Goal: Task Accomplishment & Management: Complete application form

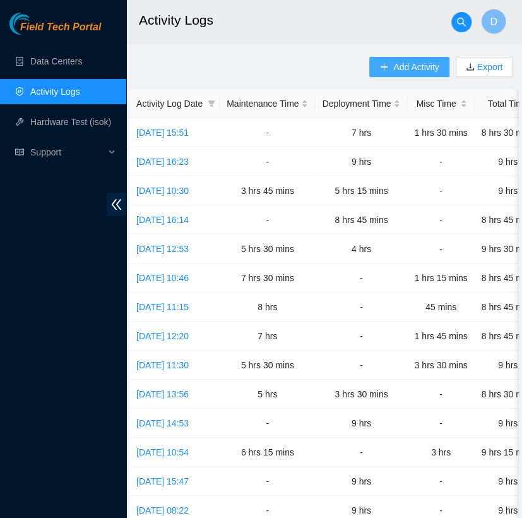
click at [397, 63] on span "Add Activity" at bounding box center [415, 67] width 45 height 14
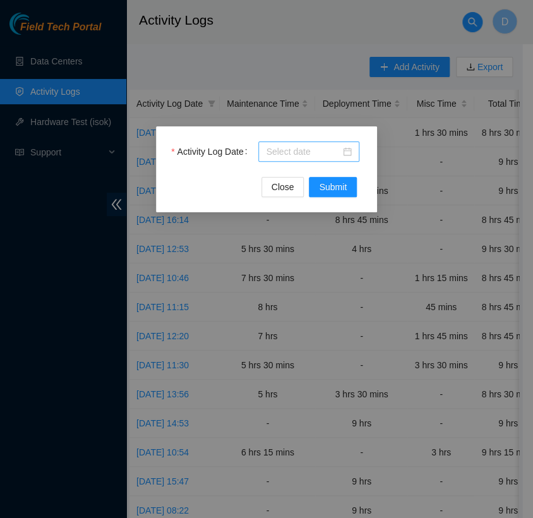
click at [340, 152] on div at bounding box center [309, 152] width 86 height 14
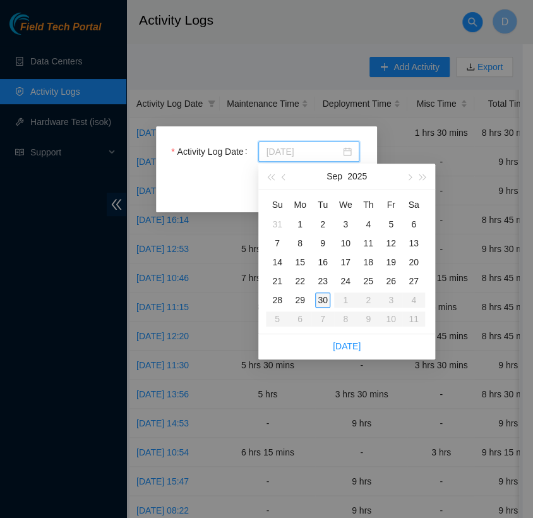
type input "[DATE]"
click at [325, 294] on div "30" at bounding box center [322, 299] width 15 height 15
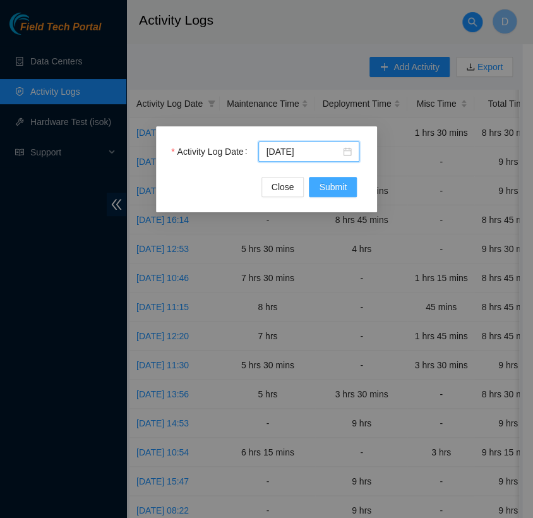
click at [333, 193] on span "Submit" at bounding box center [333, 187] width 28 height 14
click at [204, 61] on div "Activity Log Date Close Submit" at bounding box center [266, 259] width 533 height 518
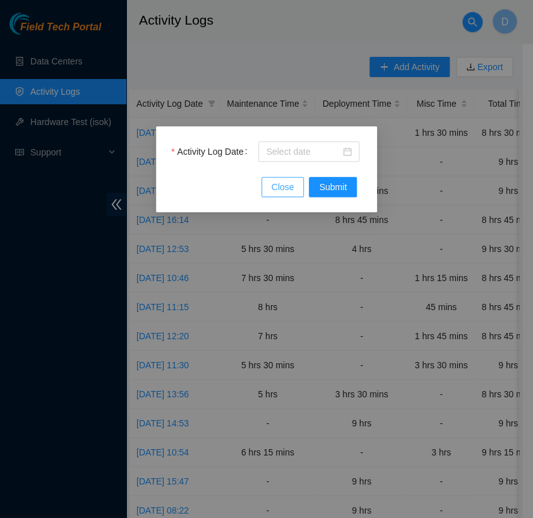
click at [285, 182] on span "Close" at bounding box center [283, 187] width 23 height 14
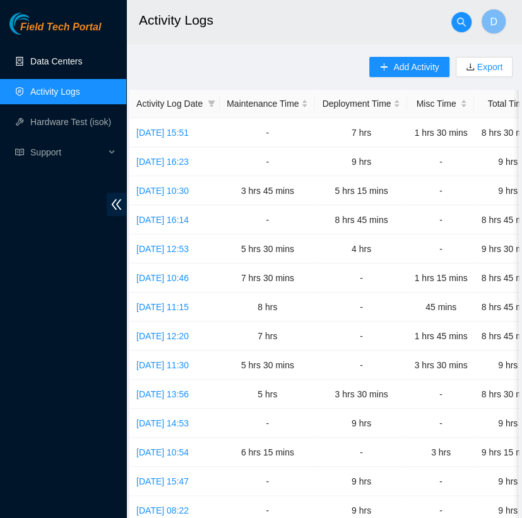
click at [76, 66] on link "Data Centers" at bounding box center [56, 61] width 52 height 10
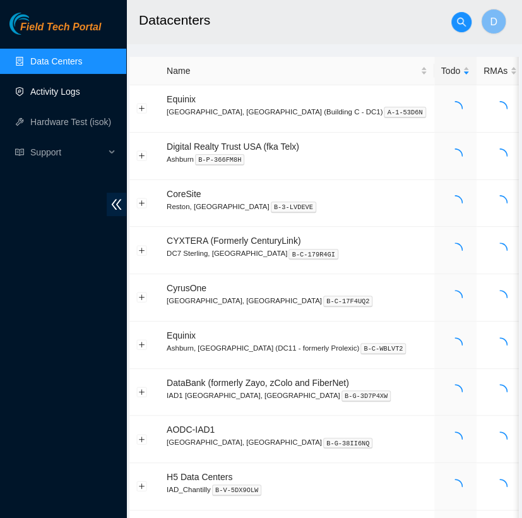
click at [80, 97] on link "Activity Logs" at bounding box center [55, 92] width 50 height 10
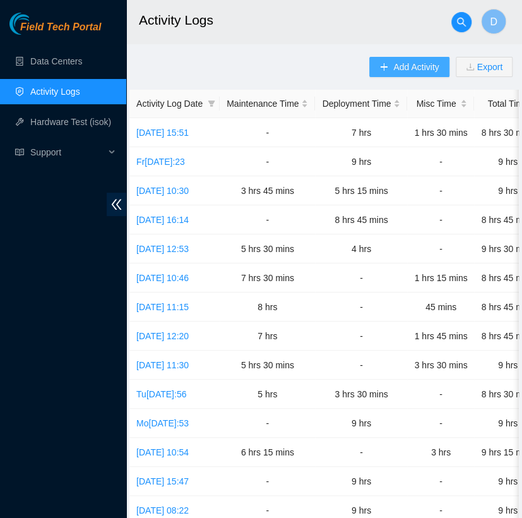
click at [405, 71] on span "Add Activity" at bounding box center [415, 67] width 45 height 14
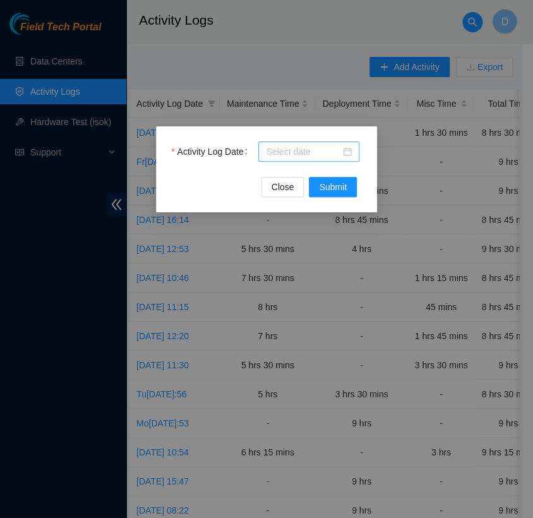
click at [316, 157] on input "Activity Log Date" at bounding box center [303, 152] width 75 height 14
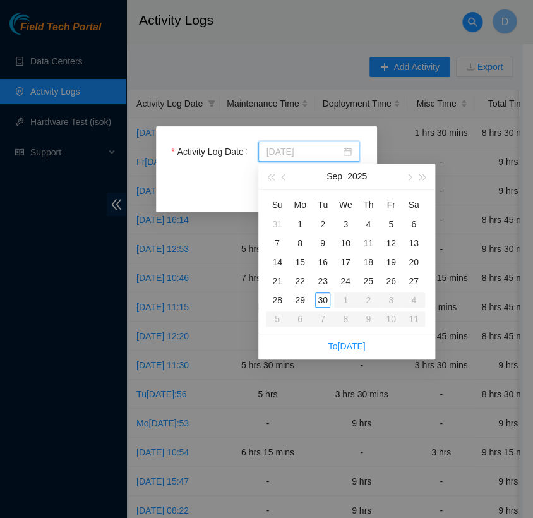
type input "[DATE]"
click at [323, 302] on div "30" at bounding box center [322, 299] width 15 height 15
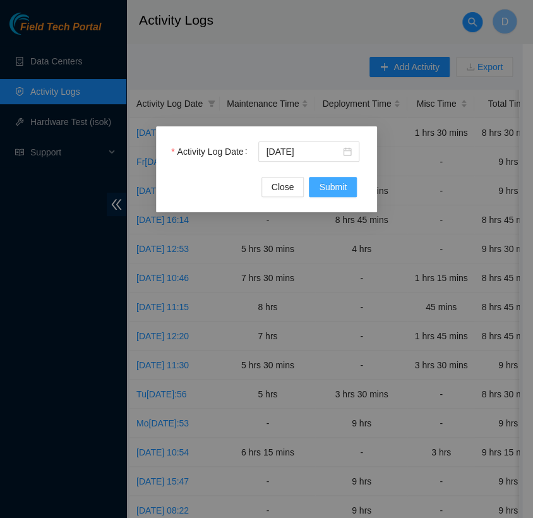
click at [328, 193] on span "Submit" at bounding box center [333, 187] width 28 height 14
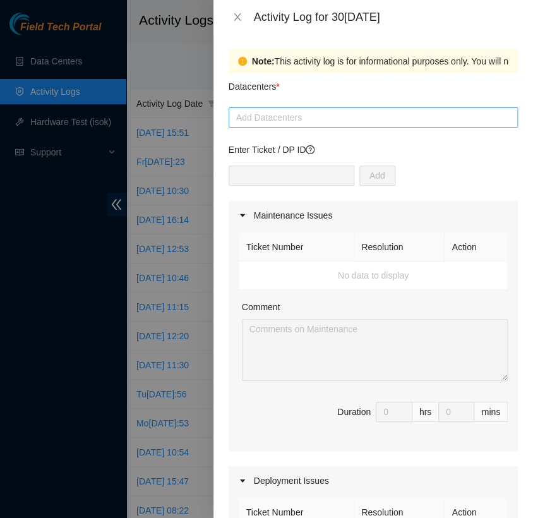
click at [316, 124] on div at bounding box center [373, 117] width 283 height 15
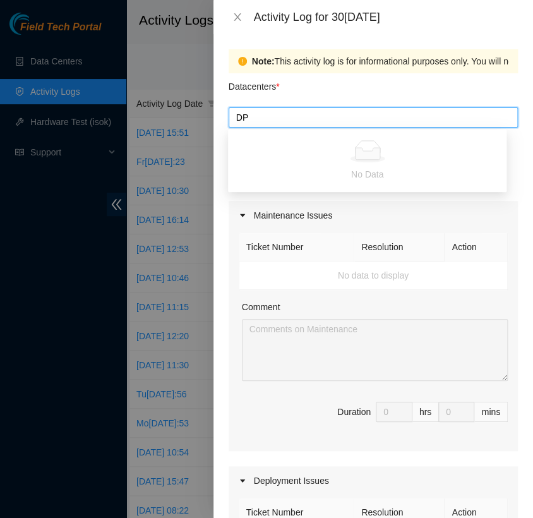
type input "D"
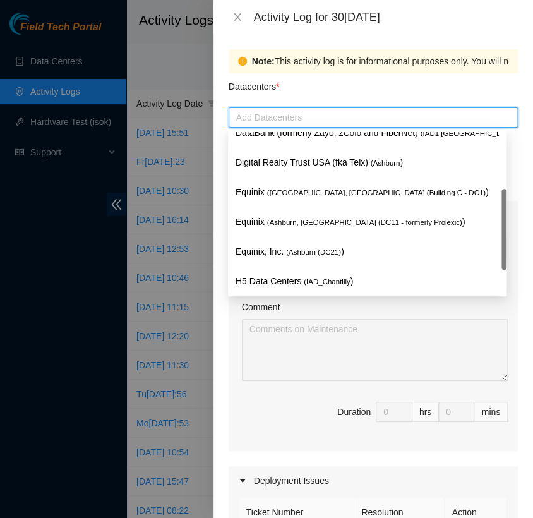
scroll to position [130, 0]
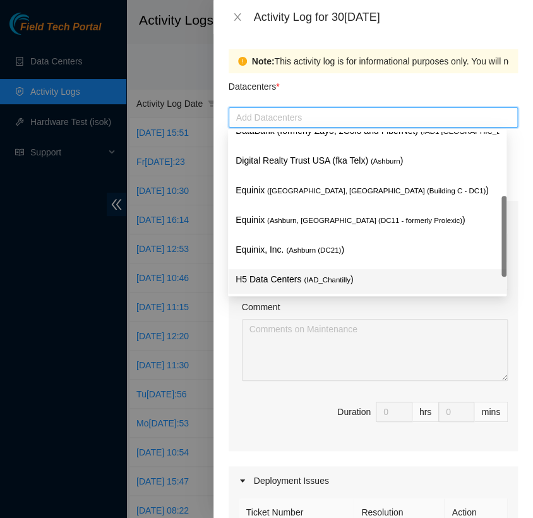
click at [302, 270] on div "H5 Data Centers ( IAD_Chantilly )" at bounding box center [367, 284] width 278 height 30
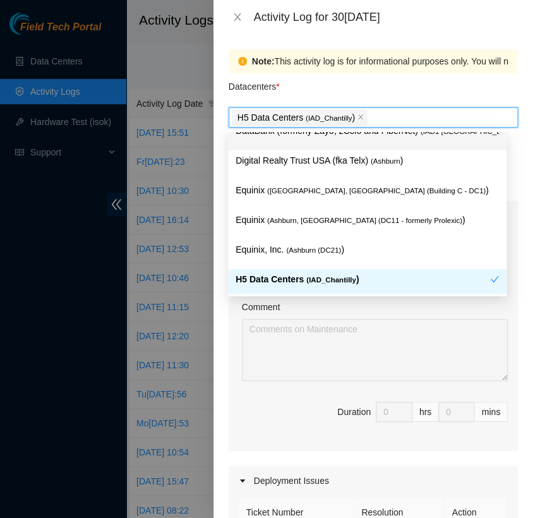
click at [320, 86] on div "Datacenters *" at bounding box center [373, 90] width 289 height 34
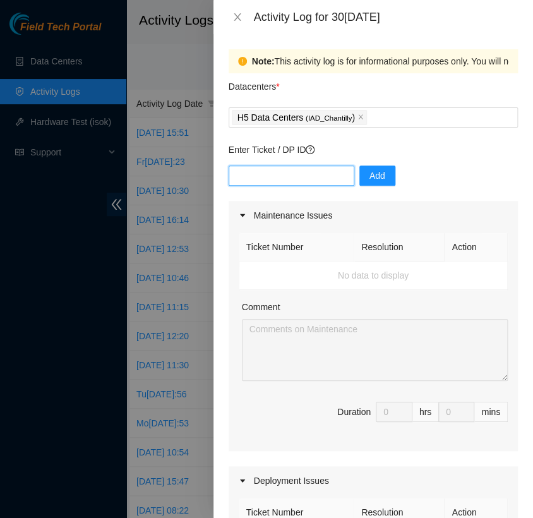
click at [299, 184] on input "text" at bounding box center [292, 175] width 126 height 20
type input "DP85508"
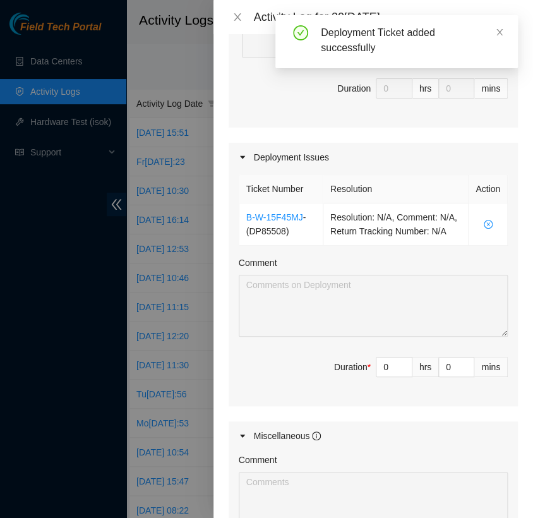
scroll to position [361, 0]
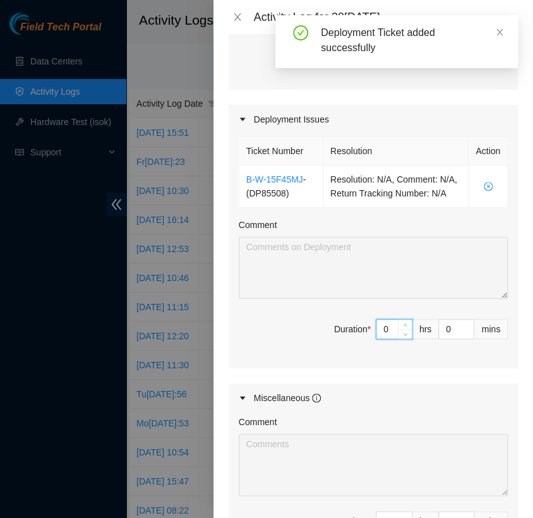
click at [382, 338] on input "0" at bounding box center [393, 329] width 35 height 19
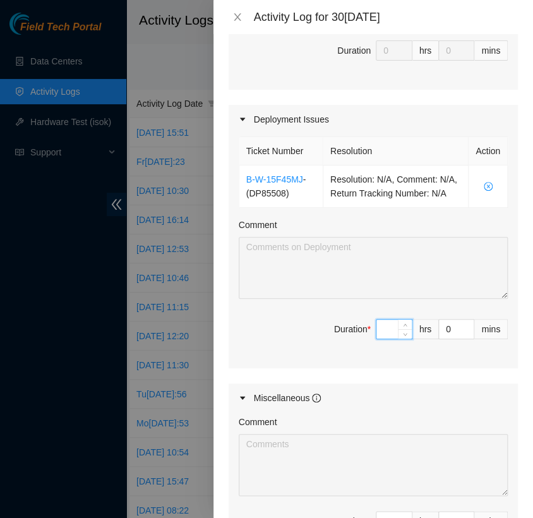
type input "8"
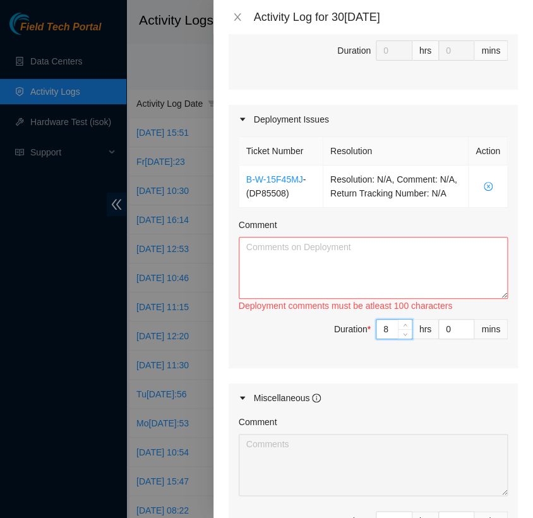
type input "8"
type input "4"
type input "45"
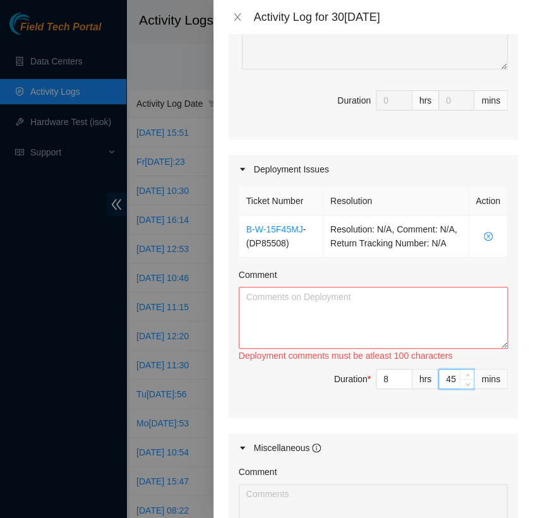
scroll to position [308, 0]
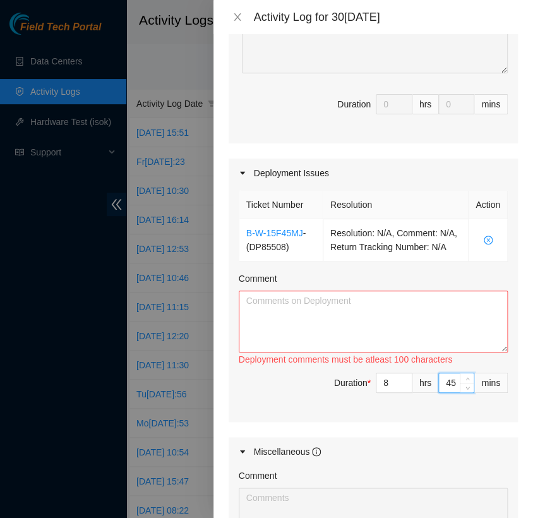
type input "45"
click at [327, 316] on textarea "Comment" at bounding box center [373, 321] width 269 height 62
paste textarea "[nie-field-iad]DP85508 at H5"
paste textarea "Hi [PERSON_NAME], EOD Update: - prepped/ran/managed last 8 fiber connections - …"
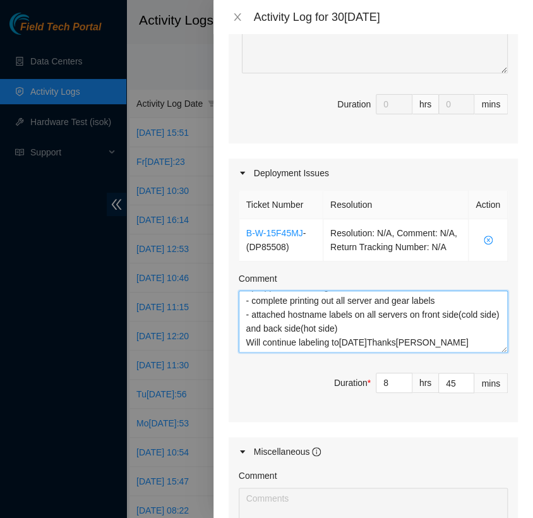
type textarea "[nie-field-iad]DP85508 at H5 H[PERSON_NAME], EOD Update: - prepped/ran/managed …"
click at [424, 145] on div "Maintenance Issues Ticket Number Resolution Action No data to display Comment D…" at bounding box center [373, 253] width 289 height 720
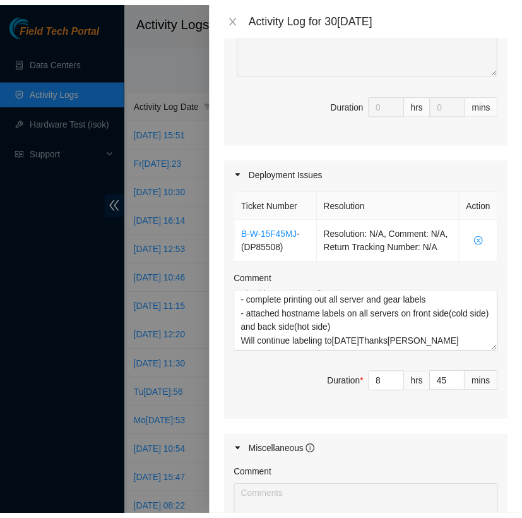
scroll to position [554, 0]
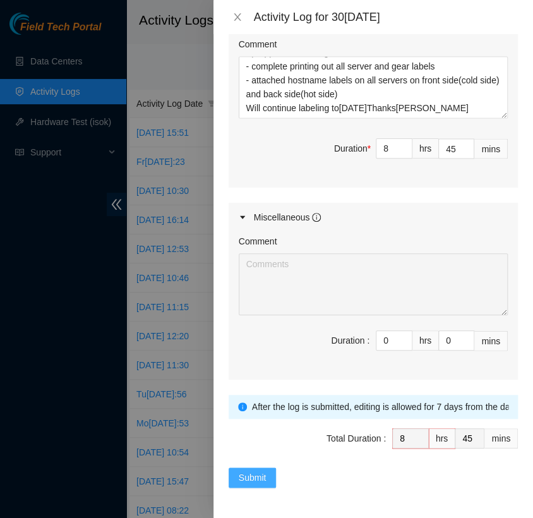
click at [262, 474] on span "Submit" at bounding box center [253, 477] width 28 height 14
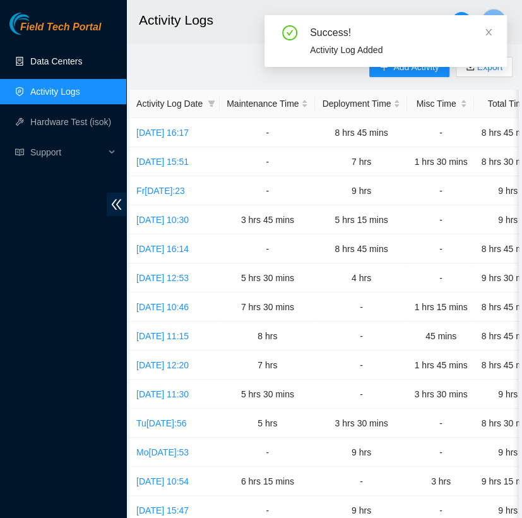
click at [67, 66] on link "Data Centers" at bounding box center [56, 61] width 52 height 10
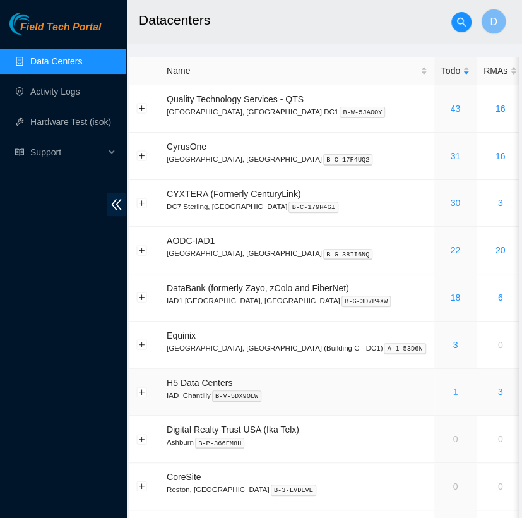
click at [453, 389] on link "1" at bounding box center [455, 391] width 5 height 10
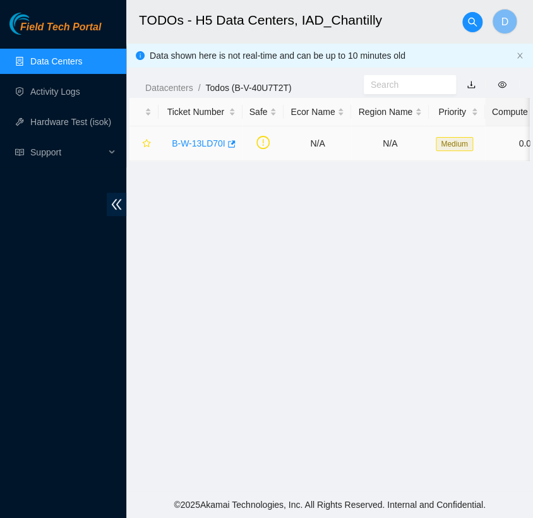
click at [203, 143] on link "B-W-13LD70I" at bounding box center [199, 143] width 54 height 10
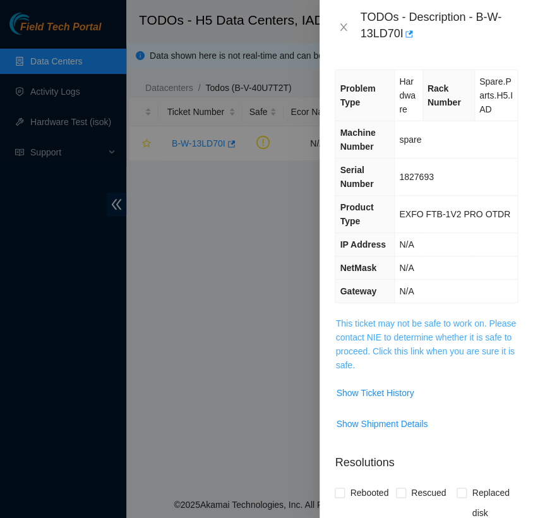
click at [373, 336] on link "This ticket may not be safe to work on. Please contact NIE to determine whether…" at bounding box center [425, 344] width 181 height 52
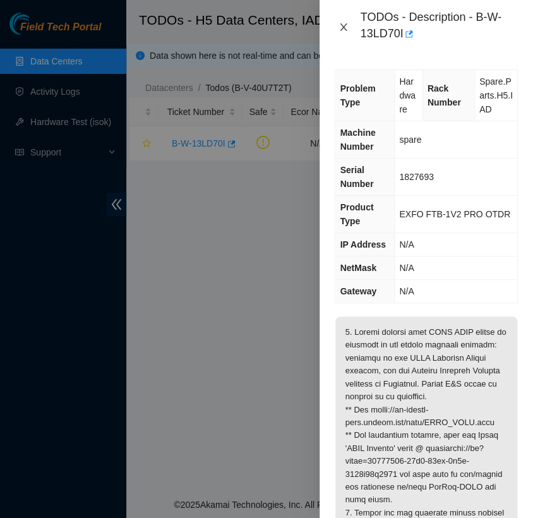
click at [340, 28] on icon "close" at bounding box center [343, 27] width 10 height 10
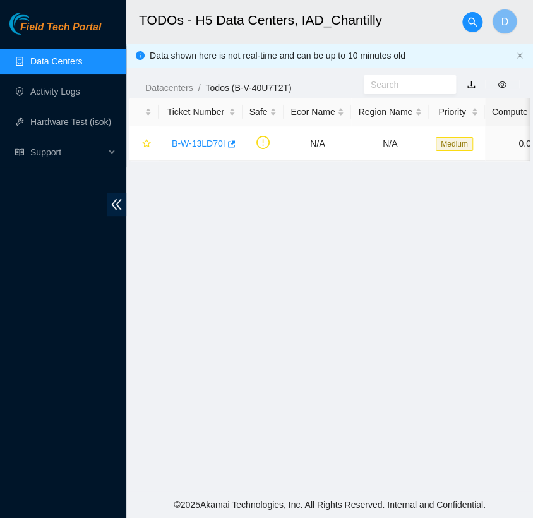
click at [82, 59] on link "Data Centers" at bounding box center [56, 61] width 52 height 10
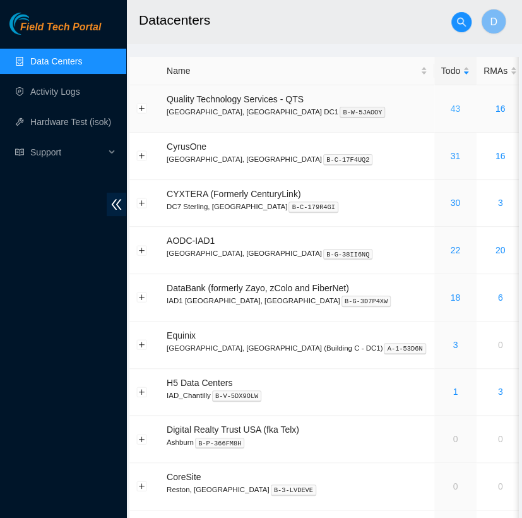
click at [450, 109] on link "43" at bounding box center [455, 109] width 10 height 10
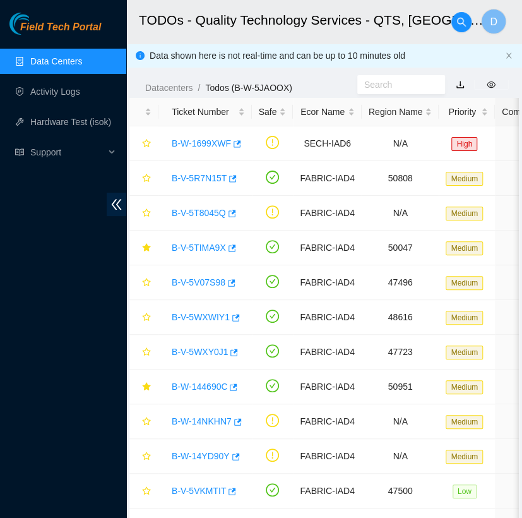
click at [75, 57] on link "Data Centers" at bounding box center [56, 61] width 52 height 10
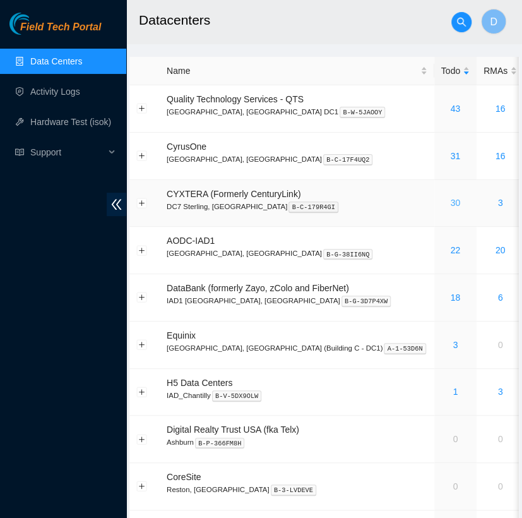
click at [450, 201] on link "30" at bounding box center [455, 203] width 10 height 10
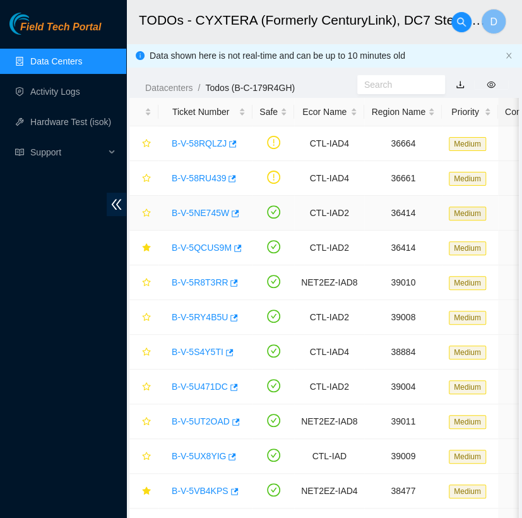
click at [208, 213] on link "B-V-5NE745W" at bounding box center [200, 213] width 57 height 10
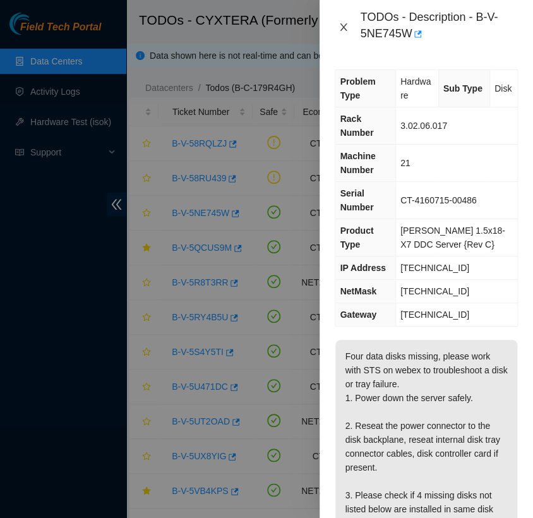
click at [341, 27] on icon "close" at bounding box center [343, 27] width 10 height 10
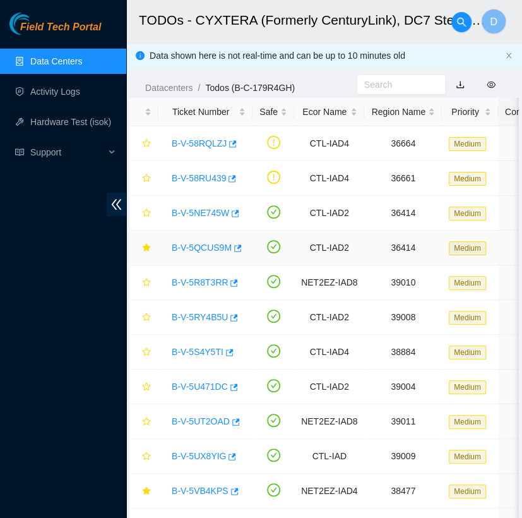
click at [208, 246] on link "B-V-5QCUS9M" at bounding box center [202, 247] width 60 height 10
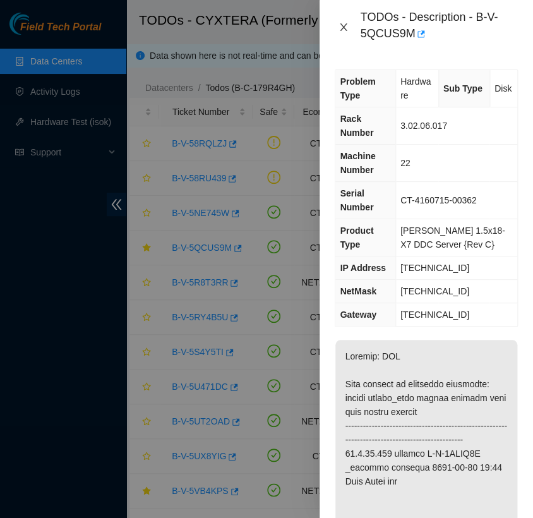
click at [340, 30] on icon "close" at bounding box center [343, 27] width 7 height 8
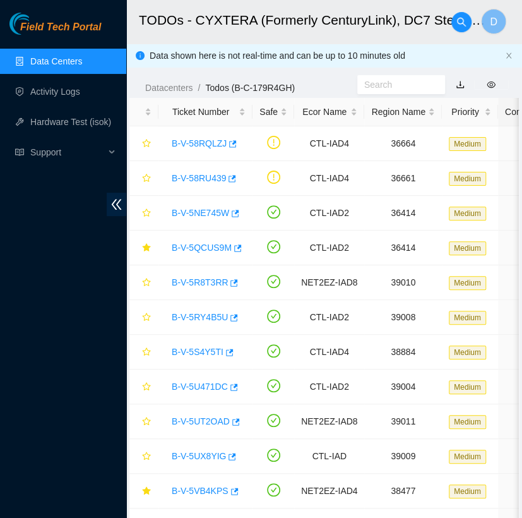
click at [82, 66] on link "Data Centers" at bounding box center [56, 61] width 52 height 10
